Goal: Information Seeking & Learning: Learn about a topic

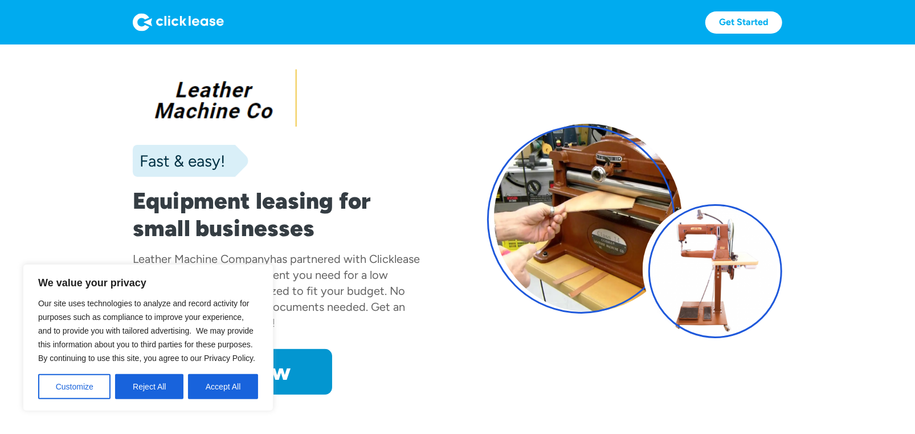
click at [442, 354] on div "Fast & easy! Equipment leasing for small businesses Leather Machine Company has…" at bounding box center [458, 230] width 650 height 327
click at [210, 381] on button "Accept All" at bounding box center [223, 386] width 70 height 25
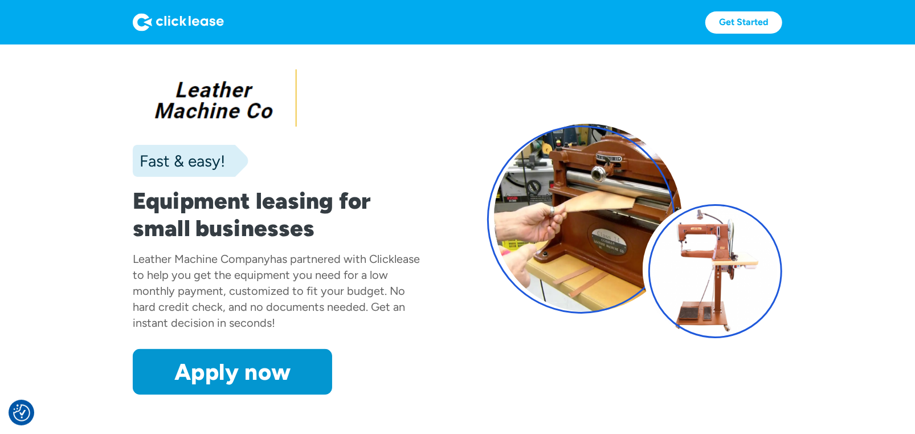
click at [283, 368] on link "Apply now" at bounding box center [232, 372] width 199 height 46
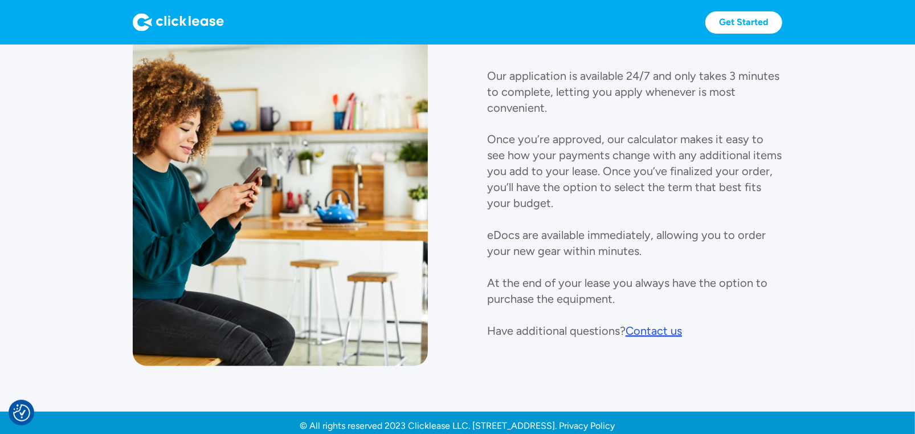
scroll to position [1272, 0]
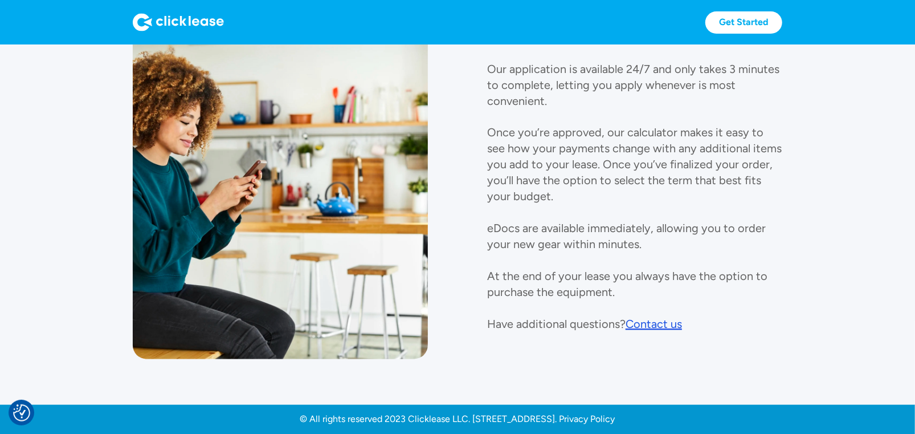
click at [649, 326] on div "Contact us" at bounding box center [654, 324] width 56 height 14
click at [84, 192] on section "More information Our application is available 24/7 and only takes 3 minutes to …" at bounding box center [457, 178] width 915 height 453
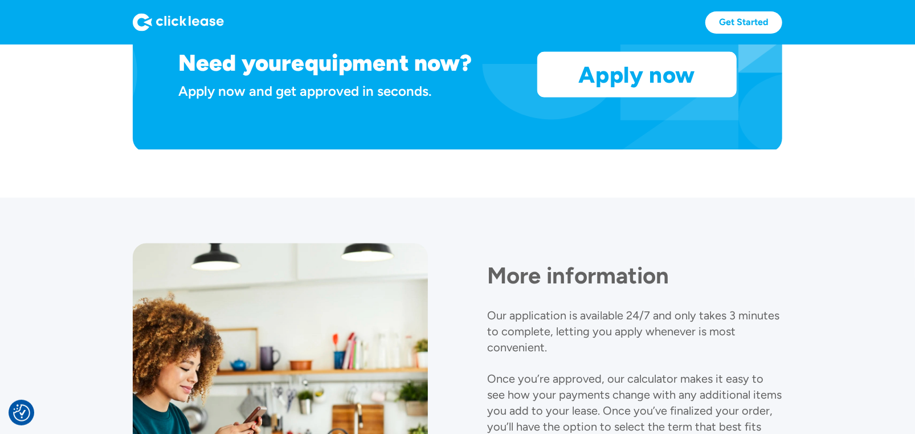
scroll to position [1272, 0]
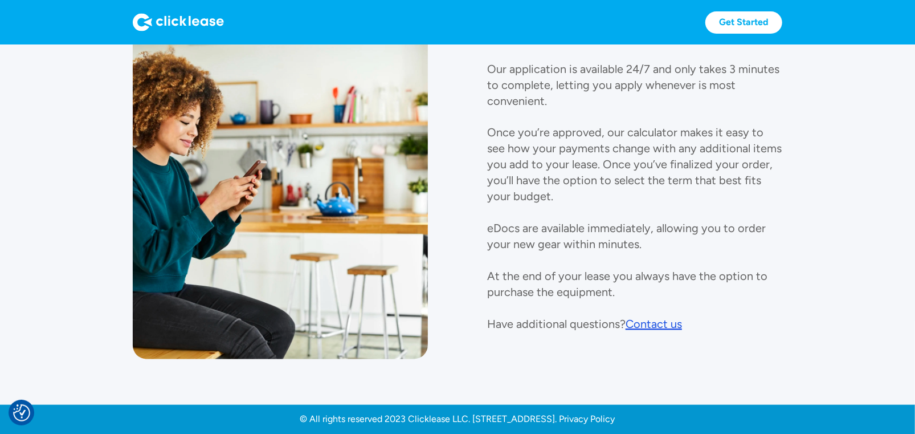
click at [663, 326] on div "Contact us" at bounding box center [654, 324] width 56 height 14
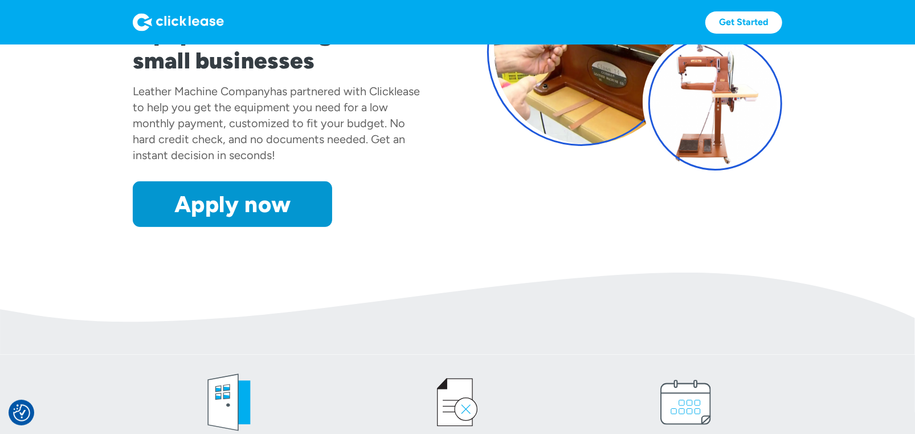
scroll to position [0, 0]
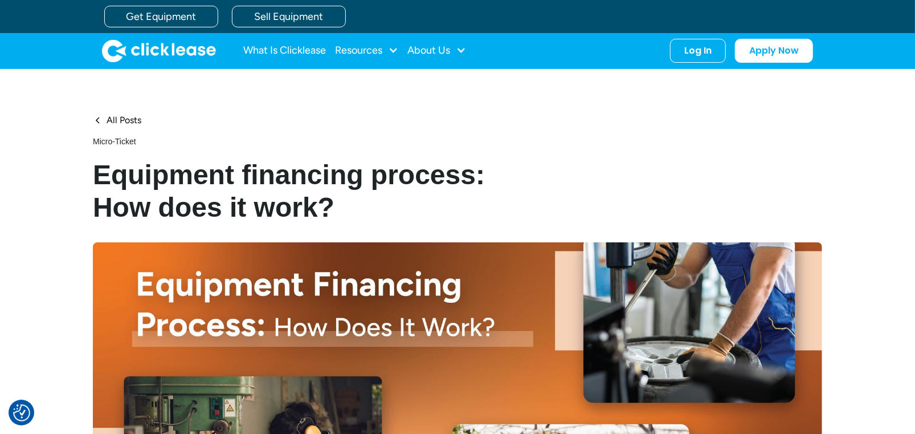
click at [460, 48] on div at bounding box center [461, 50] width 10 height 10
click at [452, 84] on link "About Us" at bounding box center [438, 87] width 49 height 21
